Goal: Task Accomplishment & Management: Manage account settings

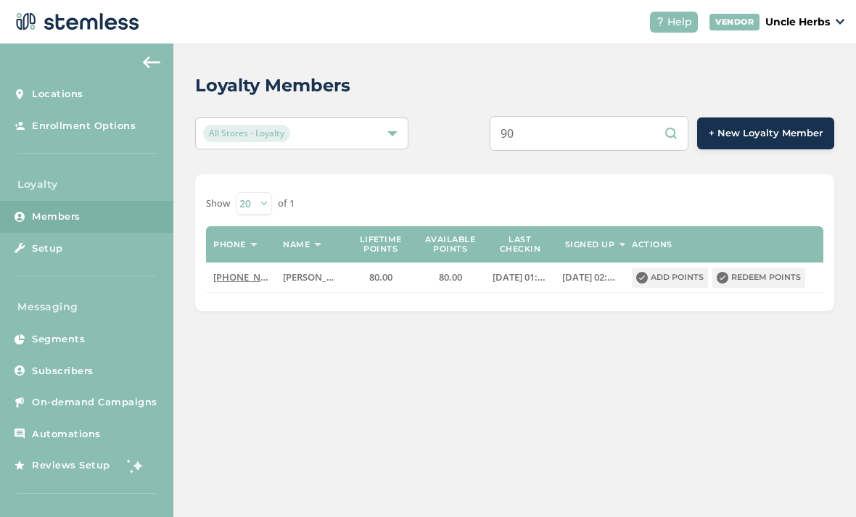
type input "9"
click at [593, 134] on input "text" at bounding box center [588, 133] width 199 height 35
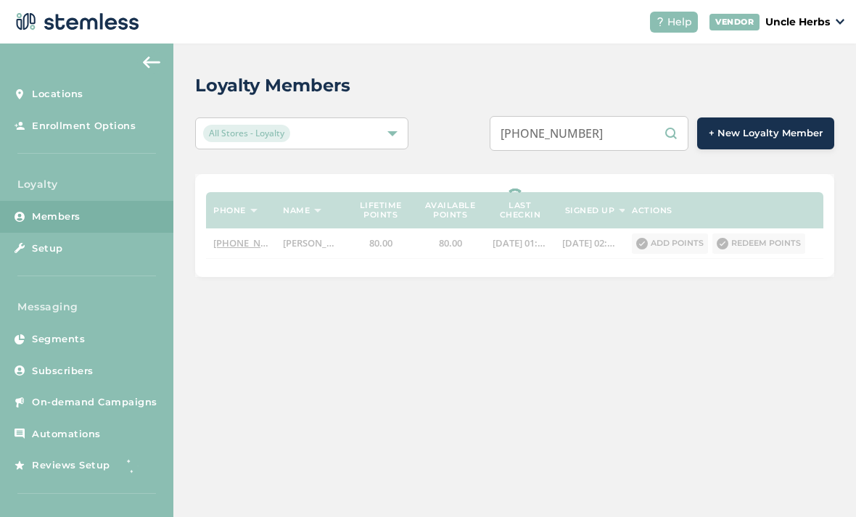
click at [595, 137] on input "[PHONE_NUMBER]" at bounding box center [588, 133] width 199 height 35
click at [579, 138] on input "[PHONE_NUMBER]" at bounding box center [588, 133] width 199 height 35
click at [570, 131] on input "[PHONE_NUMBER]" at bounding box center [588, 133] width 199 height 35
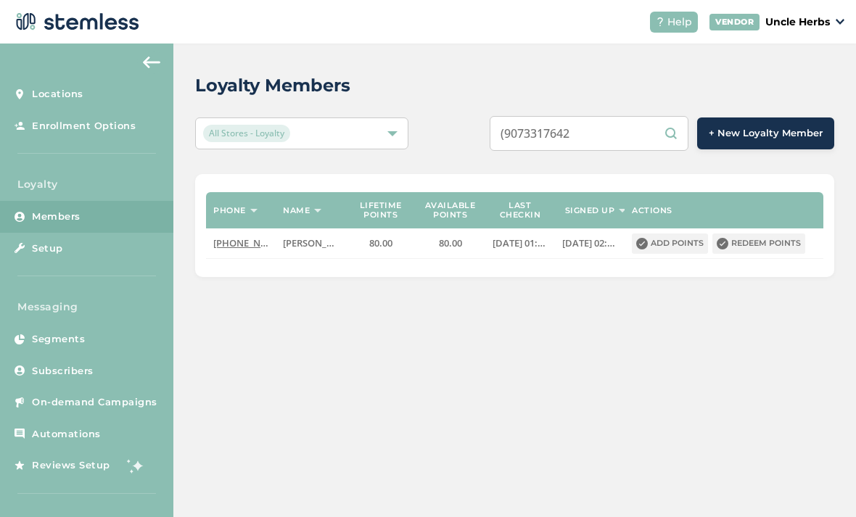
click at [542, 136] on input "(9073317642" at bounding box center [588, 133] width 199 height 35
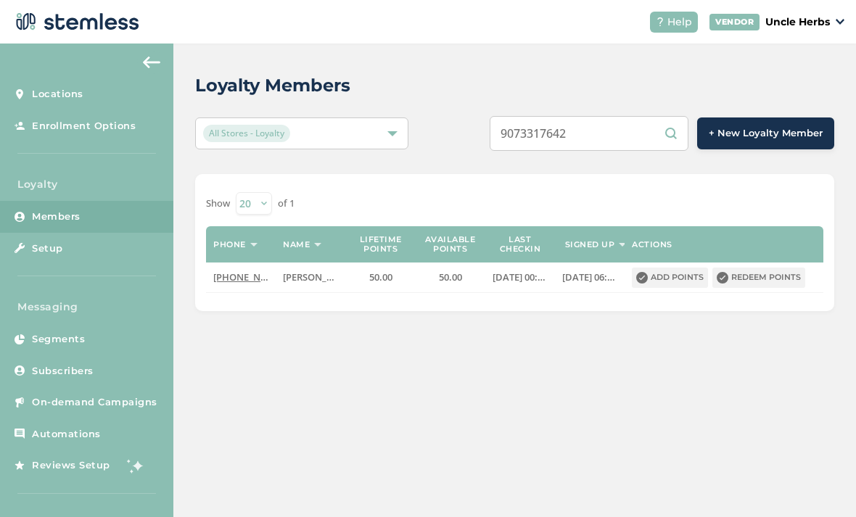
click at [610, 141] on input "9073317642" at bounding box center [588, 133] width 199 height 35
type input "9"
click at [611, 136] on input "text" at bounding box center [588, 133] width 199 height 35
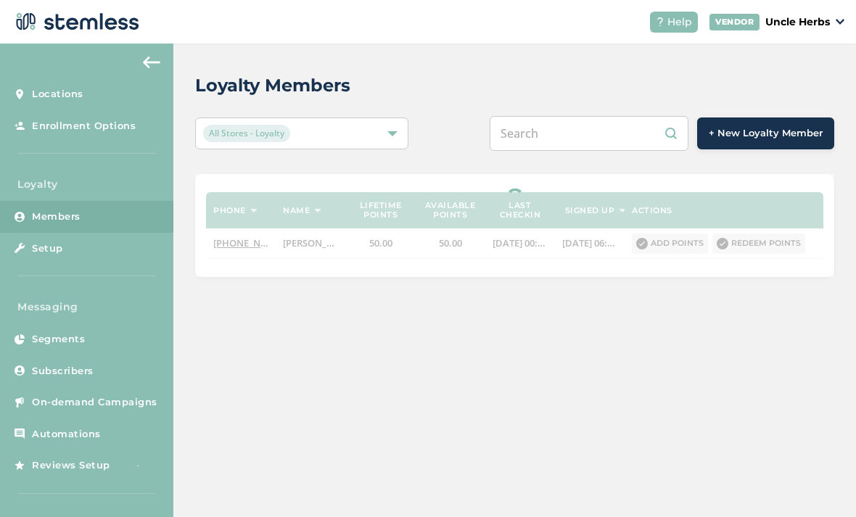
paste input "[PHONE_NUMBER]"
click at [605, 129] on input "[PHONE_NUMBER]" at bounding box center [588, 133] width 199 height 35
click at [599, 135] on input "[PHONE_NUMBER]" at bounding box center [588, 133] width 199 height 35
click at [567, 140] on input "[PHONE_NUMBER]" at bounding box center [588, 133] width 199 height 35
click at [550, 131] on input "(8023457365" at bounding box center [588, 133] width 199 height 35
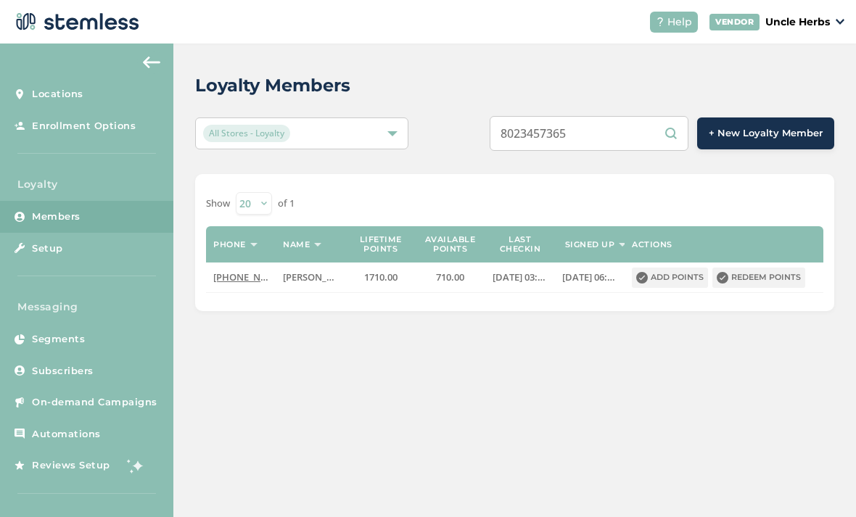
type input "8023457365"
click at [780, 280] on button "Redeem points" at bounding box center [758, 278] width 93 height 20
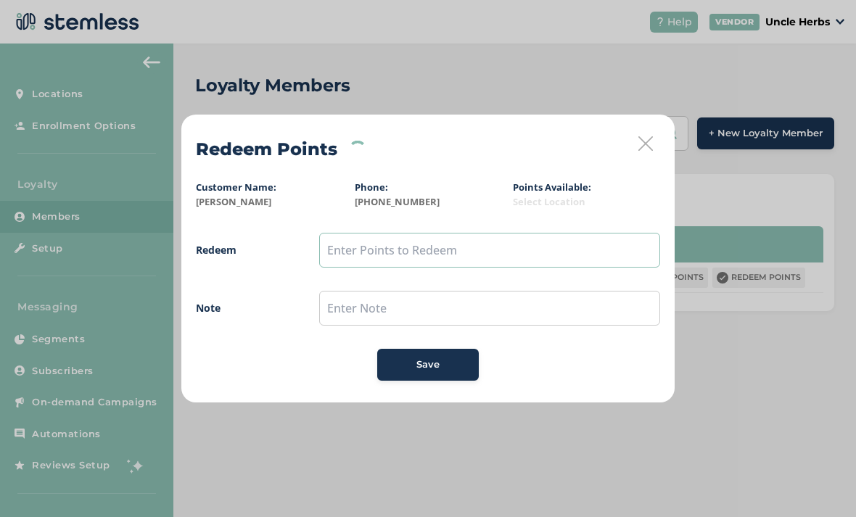
click at [360, 256] on input "text" at bounding box center [489, 250] width 341 height 35
type input "500"
click at [428, 366] on span "Save" at bounding box center [427, 364] width 23 height 15
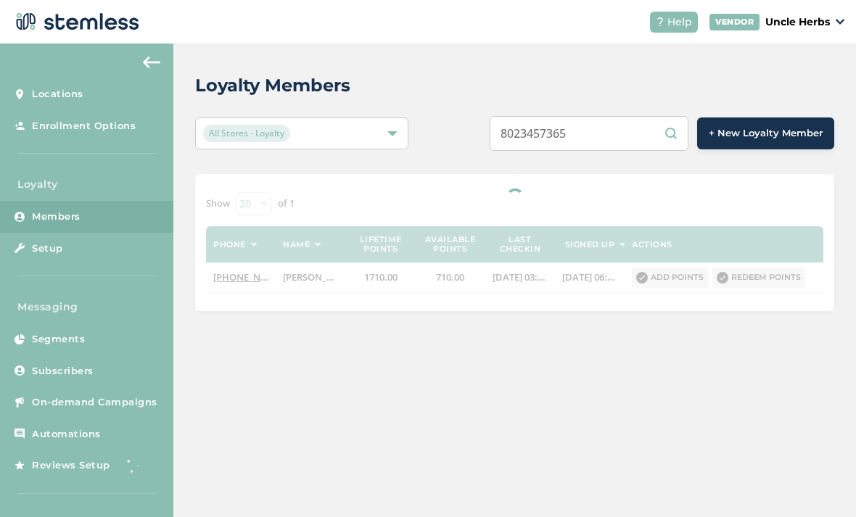
click at [620, 131] on input "8023457365" at bounding box center [588, 133] width 199 height 35
type input "8"
click at [625, 127] on input "text" at bounding box center [588, 133] width 199 height 35
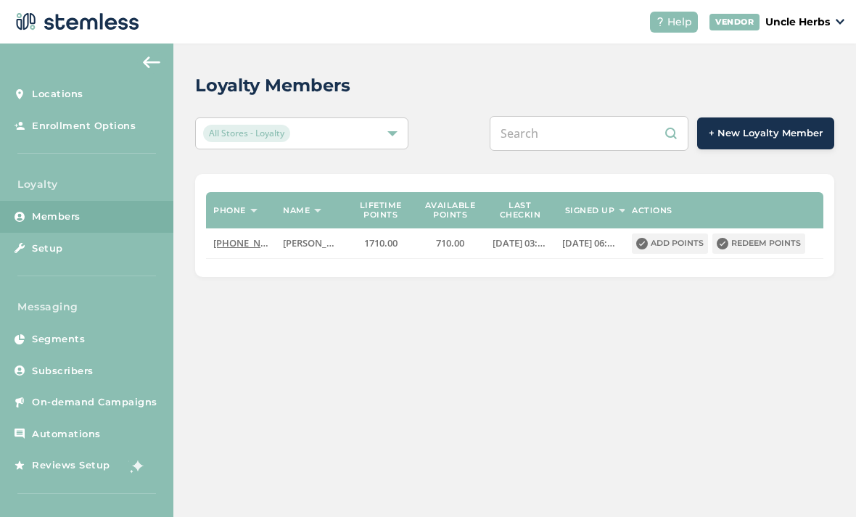
paste input "[PHONE_NUMBER]"
click at [600, 137] on input "[PHONE_NUMBER]" at bounding box center [588, 133] width 199 height 35
click at [574, 132] on input "[PHONE_NUMBER]" at bounding box center [588, 133] width 199 height 35
click at [550, 125] on input "(9079524543" at bounding box center [588, 133] width 199 height 35
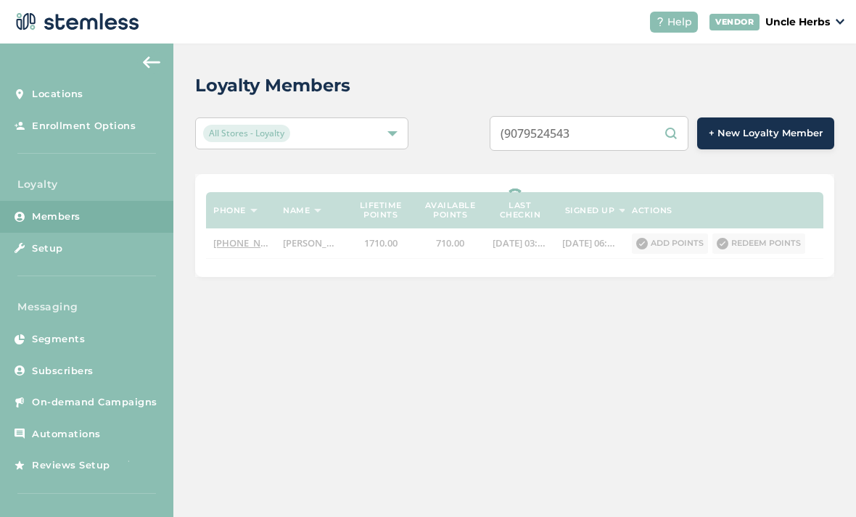
click at [539, 133] on input "(9079524543" at bounding box center [588, 133] width 199 height 35
click at [544, 131] on input "(9079524543" at bounding box center [588, 133] width 199 height 35
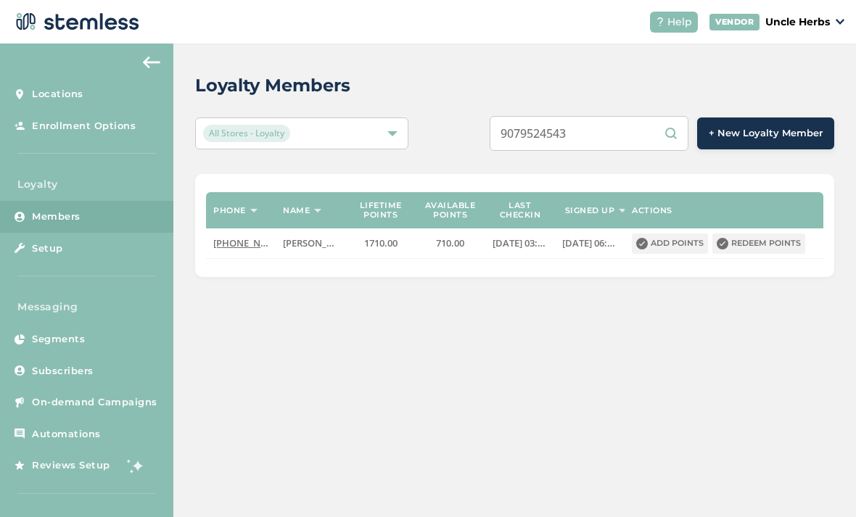
click at [636, 129] on input "9079524543" at bounding box center [588, 133] width 199 height 35
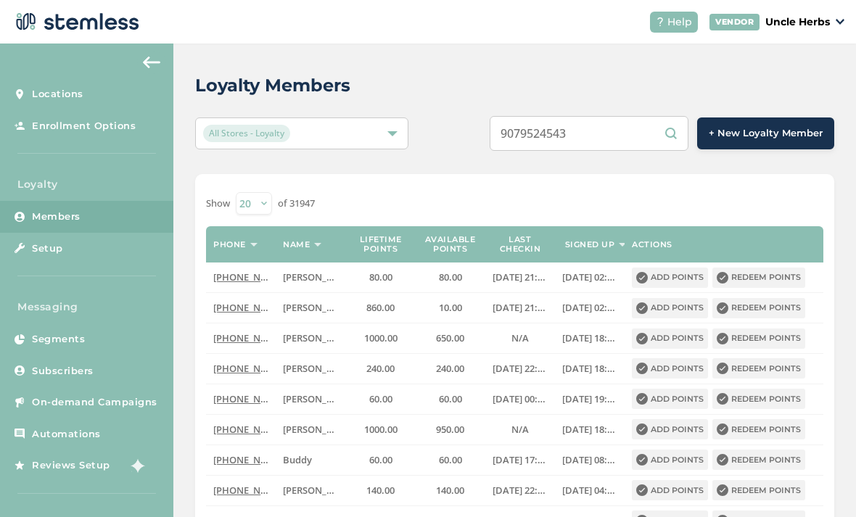
click at [644, 145] on input "9079524543" at bounding box center [588, 133] width 199 height 35
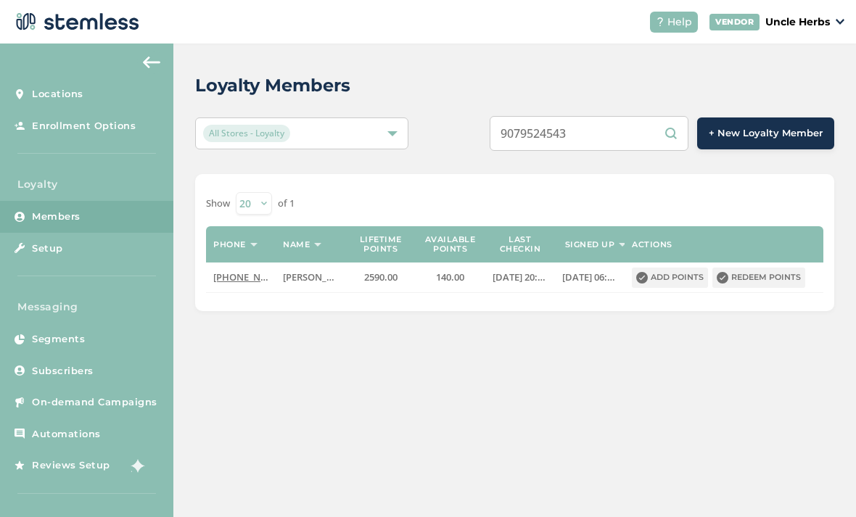
type input "9079524543"
click at [682, 281] on button "Add points" at bounding box center [670, 278] width 76 height 20
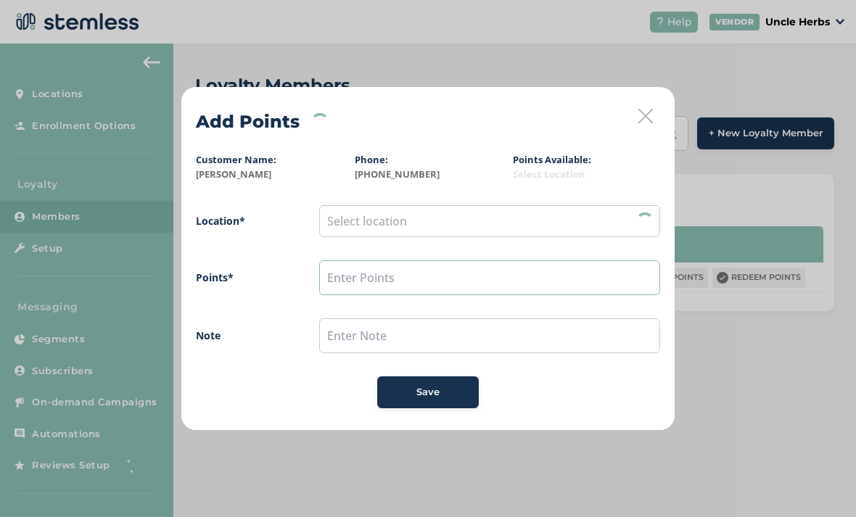
click at [350, 279] on input "text" at bounding box center [489, 277] width 341 height 35
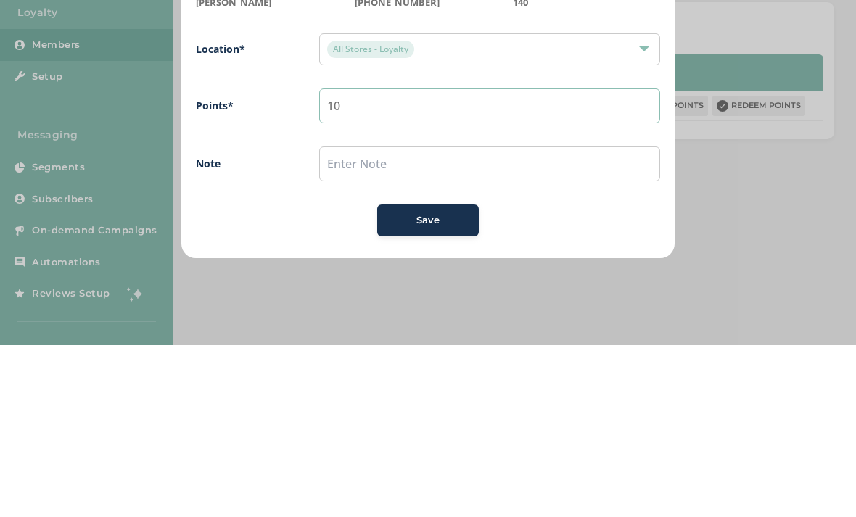
type input "10"
click at [452, 205] on span "Location* All Stores - Loyalty Points* 10 Note Save" at bounding box center [428, 306] width 464 height 203
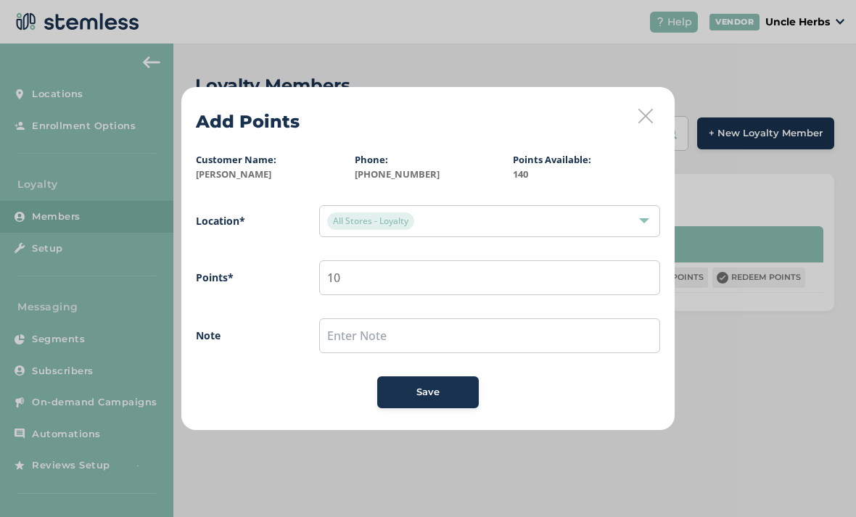
click at [437, 380] on button "Save" at bounding box center [428, 392] width 102 height 32
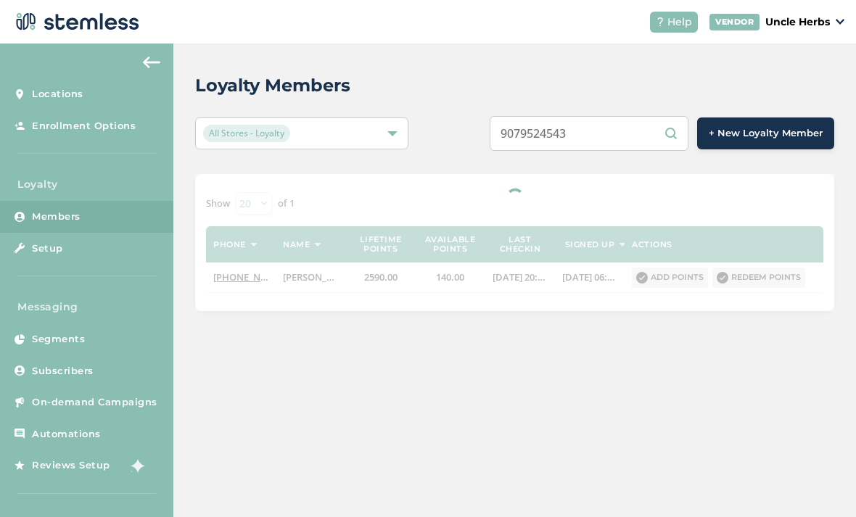
click at [629, 128] on input "9079524543" at bounding box center [588, 133] width 199 height 35
type input "9"
click at [619, 132] on input "text" at bounding box center [588, 133] width 199 height 35
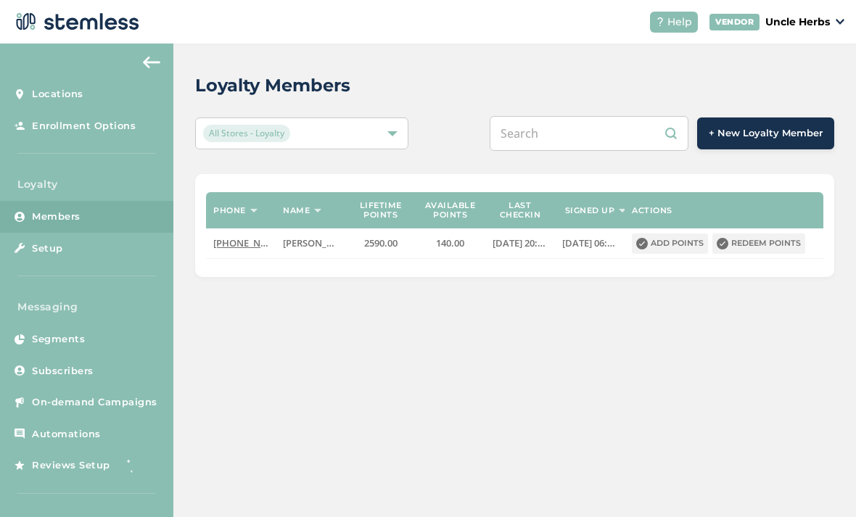
paste input "[PHONE_NUMBER]"
click at [590, 138] on input "[PHONE_NUMBER]" at bounding box center [588, 133] width 199 height 35
click at [581, 133] on input "[PHONE_NUMBER]" at bounding box center [588, 133] width 199 height 35
click at [574, 140] on input "[PHONE_NUMBER]" at bounding box center [588, 133] width 199 height 35
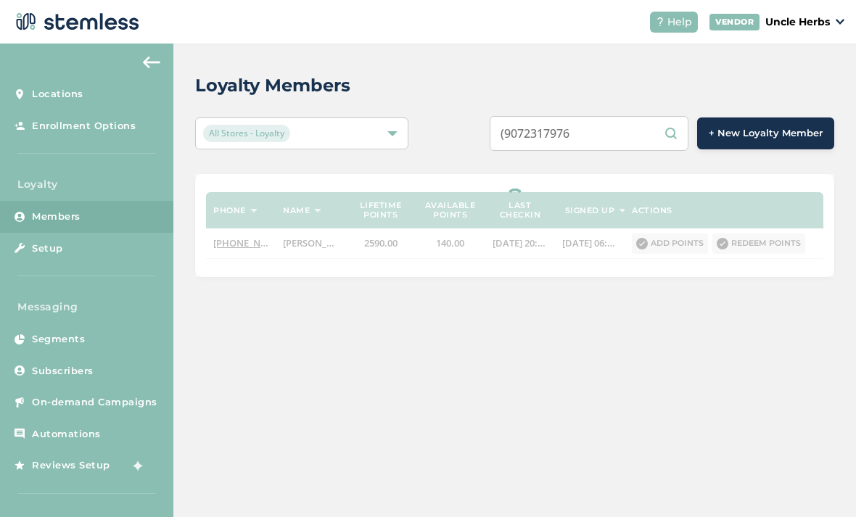
click at [544, 141] on input "(9072317976" at bounding box center [588, 133] width 199 height 35
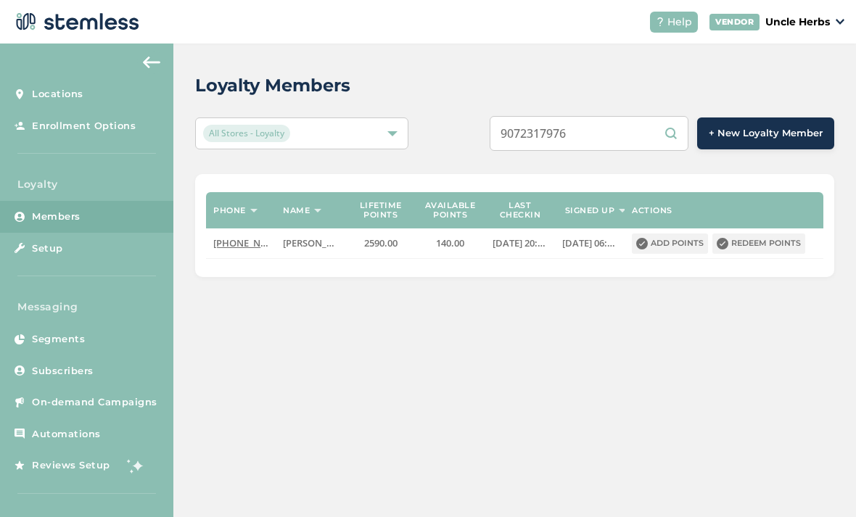
click at [644, 141] on input "9072317976" at bounding box center [588, 133] width 199 height 35
click at [637, 126] on input "9072317976" at bounding box center [588, 133] width 199 height 35
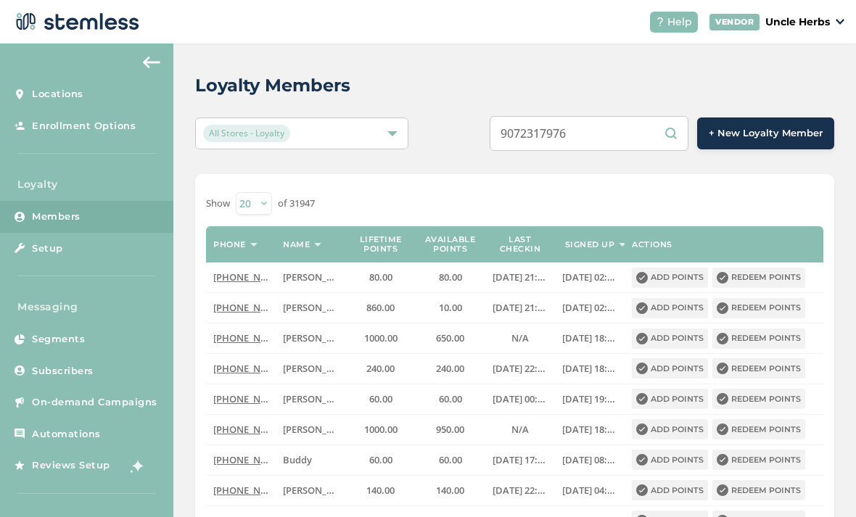
click at [632, 130] on input "9072317976" at bounding box center [588, 133] width 199 height 35
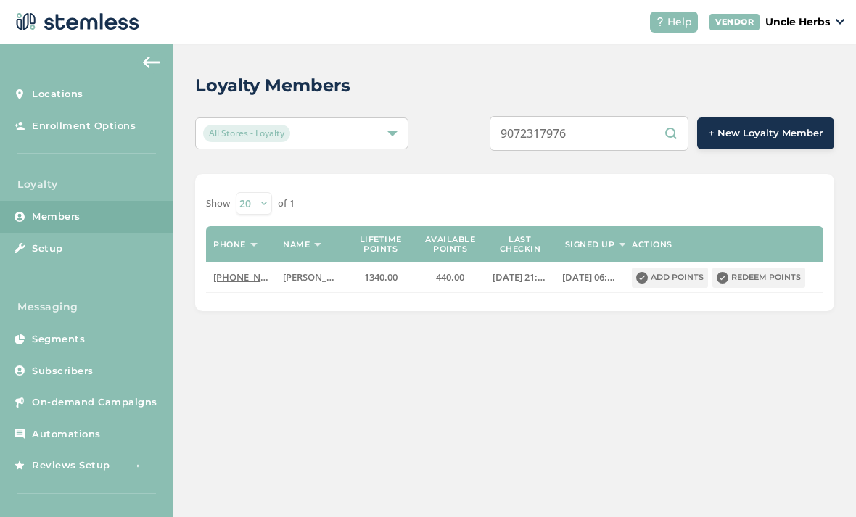
type input "9072317976"
click at [785, 278] on button "Redeem points" at bounding box center [758, 278] width 93 height 20
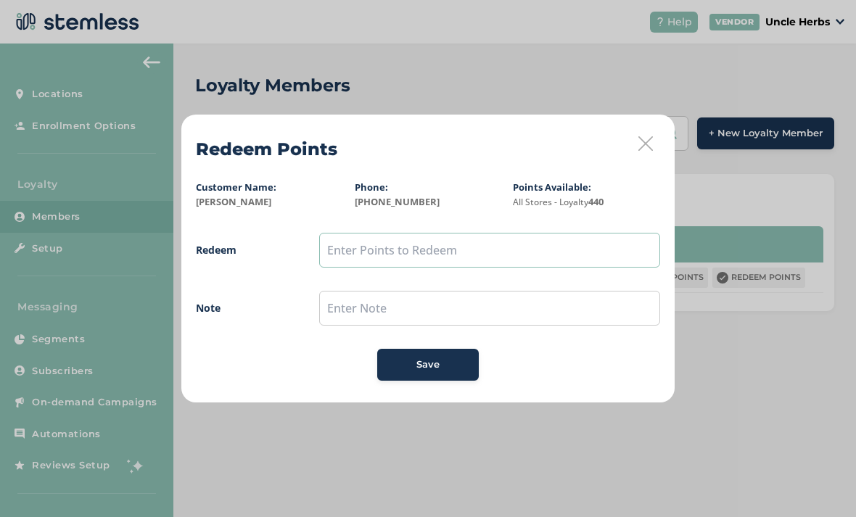
click at [363, 248] on input "text" at bounding box center [489, 250] width 341 height 35
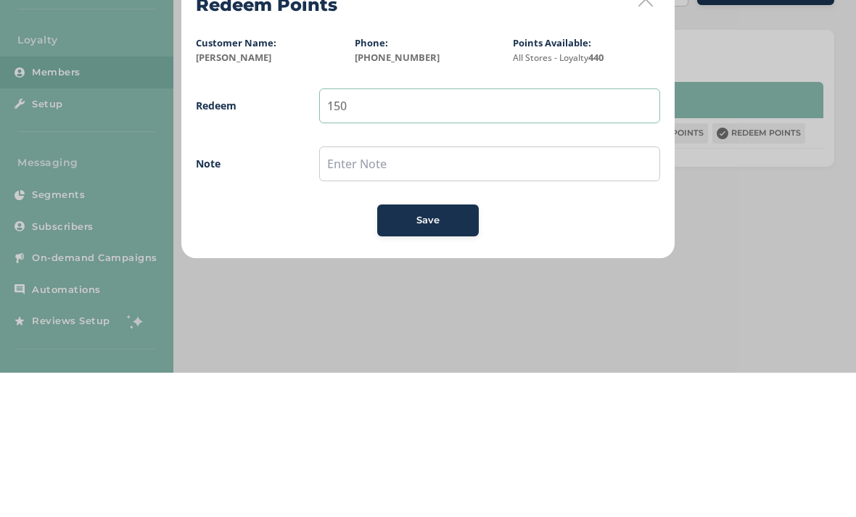
type input "150"
click at [452, 233] on span "Redeem 150 Note Save" at bounding box center [428, 307] width 464 height 148
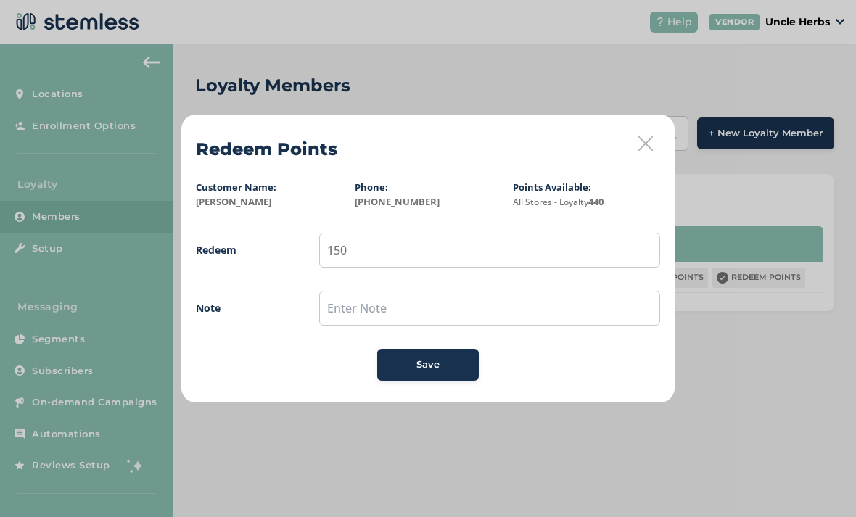
click at [441, 352] on button "Save" at bounding box center [428, 365] width 102 height 32
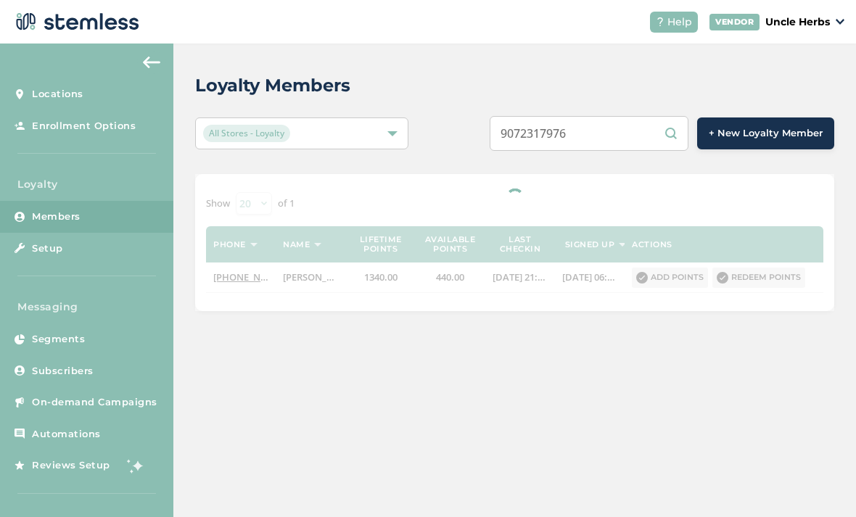
click at [621, 129] on input "9072317976" at bounding box center [588, 133] width 199 height 35
type input "9"
click at [610, 136] on input "text" at bounding box center [588, 133] width 199 height 35
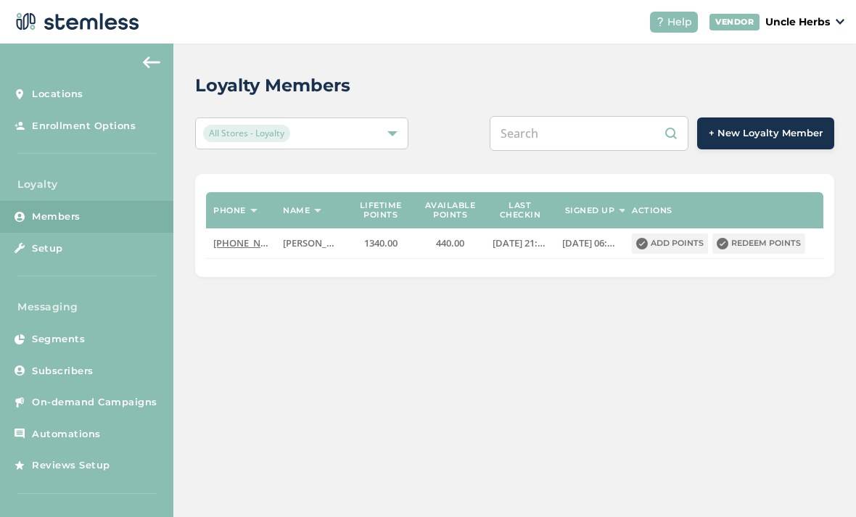
paste input "[PHONE_NUMBER]"
click at [598, 135] on input "[PHONE_NUMBER]" at bounding box center [588, 133] width 199 height 35
click at [575, 139] on input "[PHONE_NUMBER]" at bounding box center [588, 133] width 199 height 35
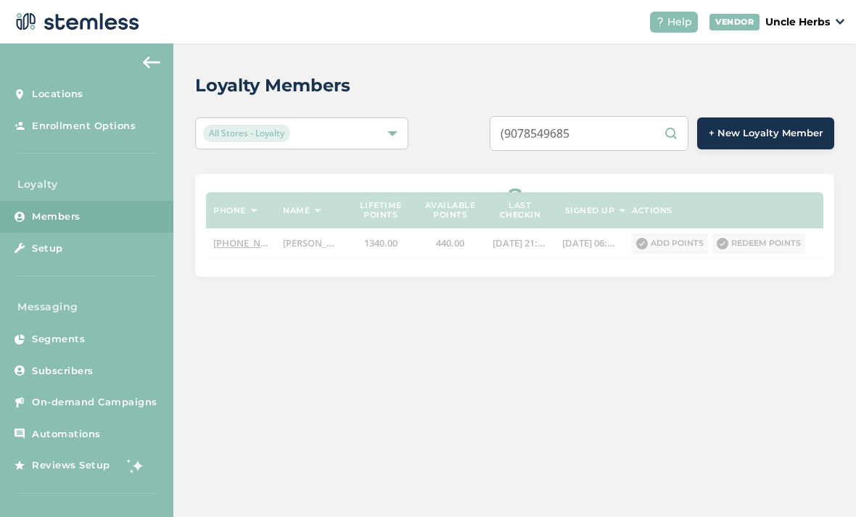
click at [542, 137] on input "(9078549685" at bounding box center [588, 133] width 199 height 35
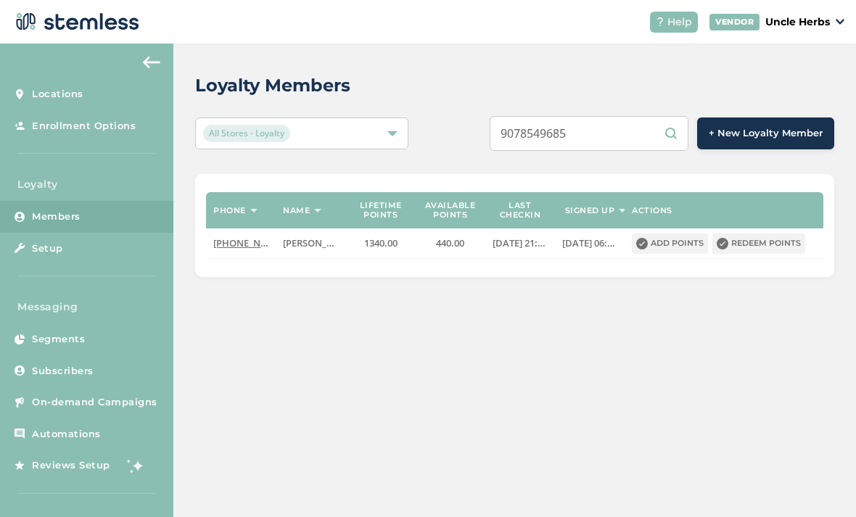
click at [634, 128] on input "9078549685" at bounding box center [588, 133] width 199 height 35
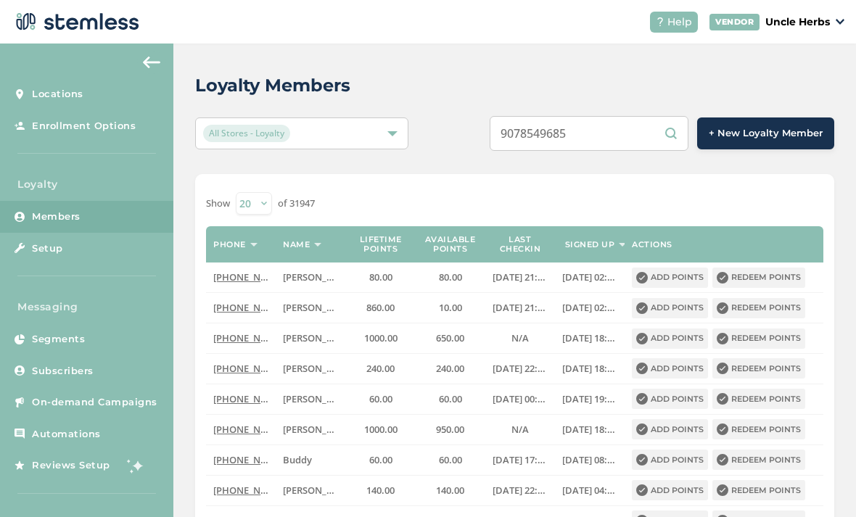
click at [627, 133] on input "9078549685" at bounding box center [588, 133] width 199 height 35
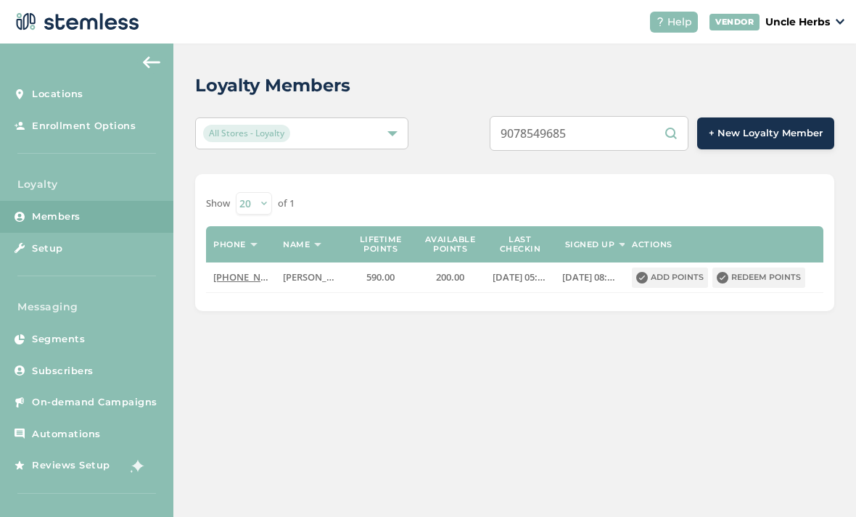
type input "9078549685"
click at [771, 276] on button "Redeem points" at bounding box center [758, 278] width 93 height 20
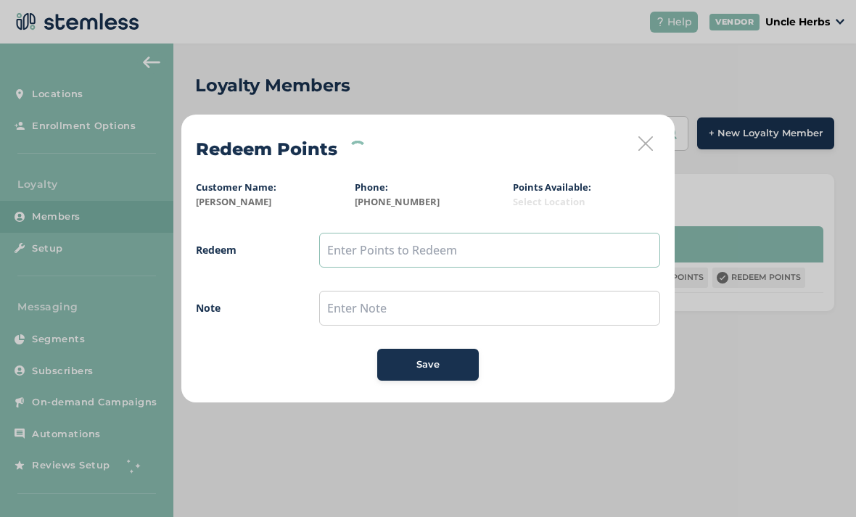
click at [381, 241] on input "text" at bounding box center [489, 250] width 341 height 35
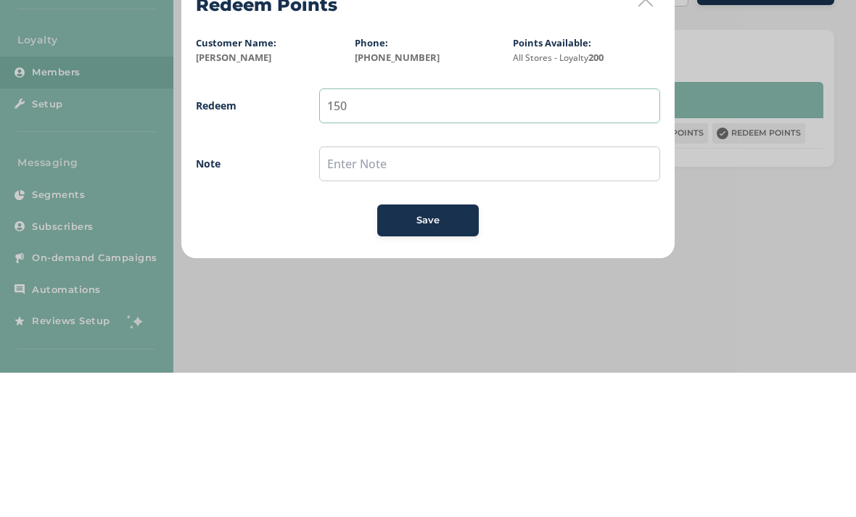
type input "150"
click at [450, 349] on button "Save" at bounding box center [428, 365] width 102 height 32
